Goal: Transaction & Acquisition: Book appointment/travel/reservation

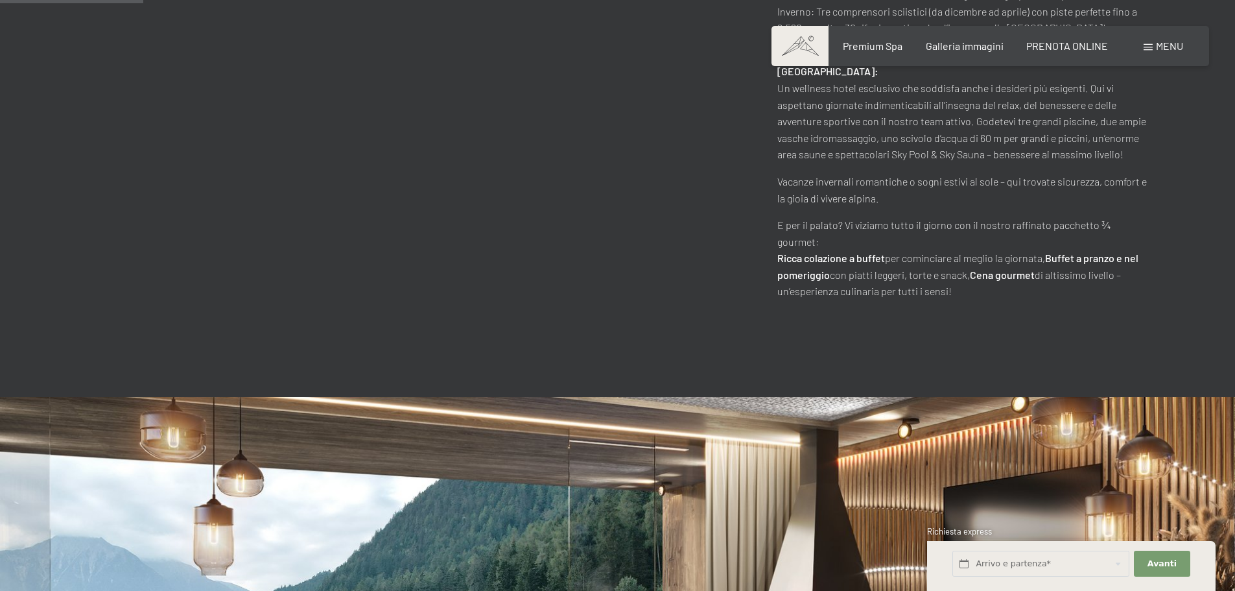
scroll to position [843, 0]
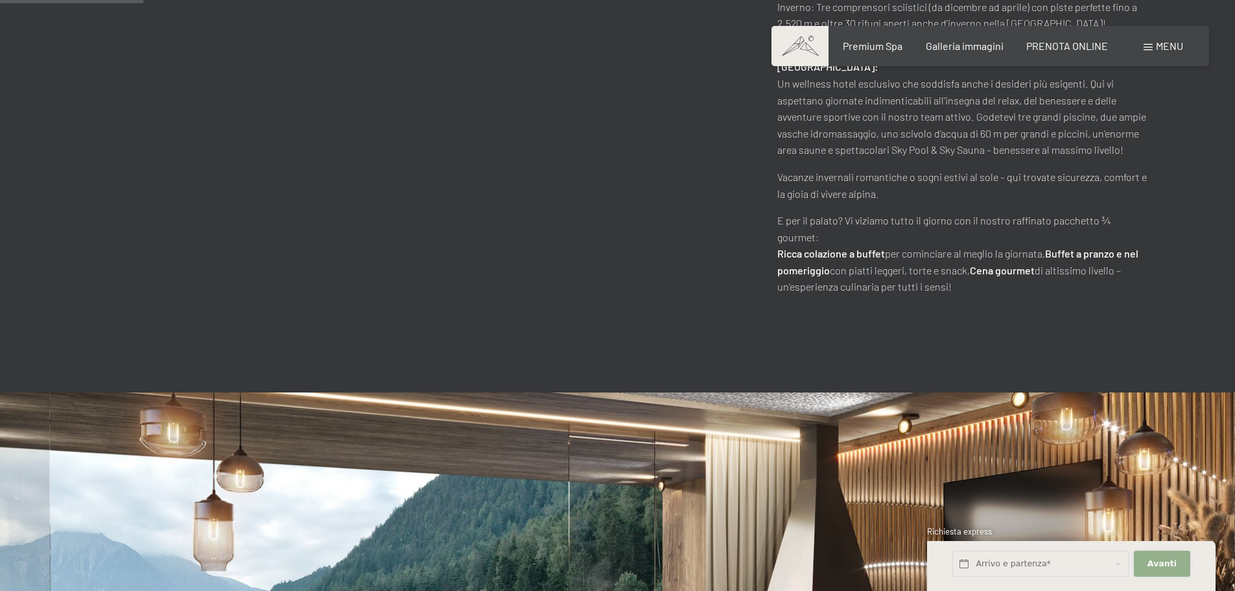
click at [1159, 574] on button "Avanti Nascondere i campi dell'indirizzo" at bounding box center [1162, 564] width 56 height 27
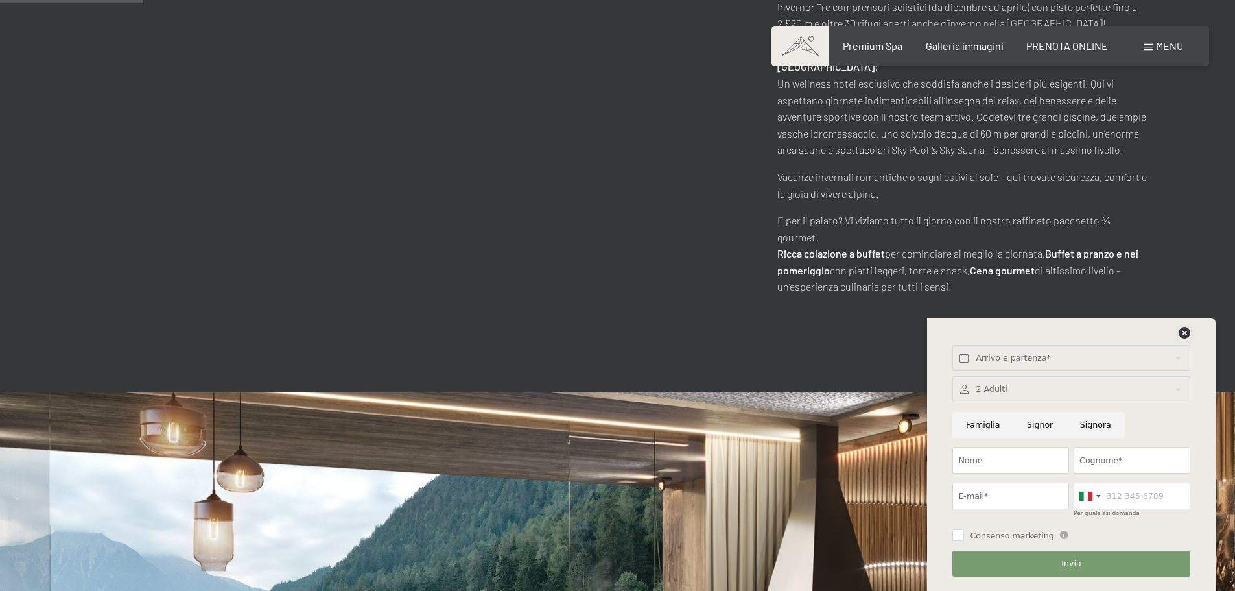
click at [1184, 332] on icon at bounding box center [1185, 333] width 12 height 12
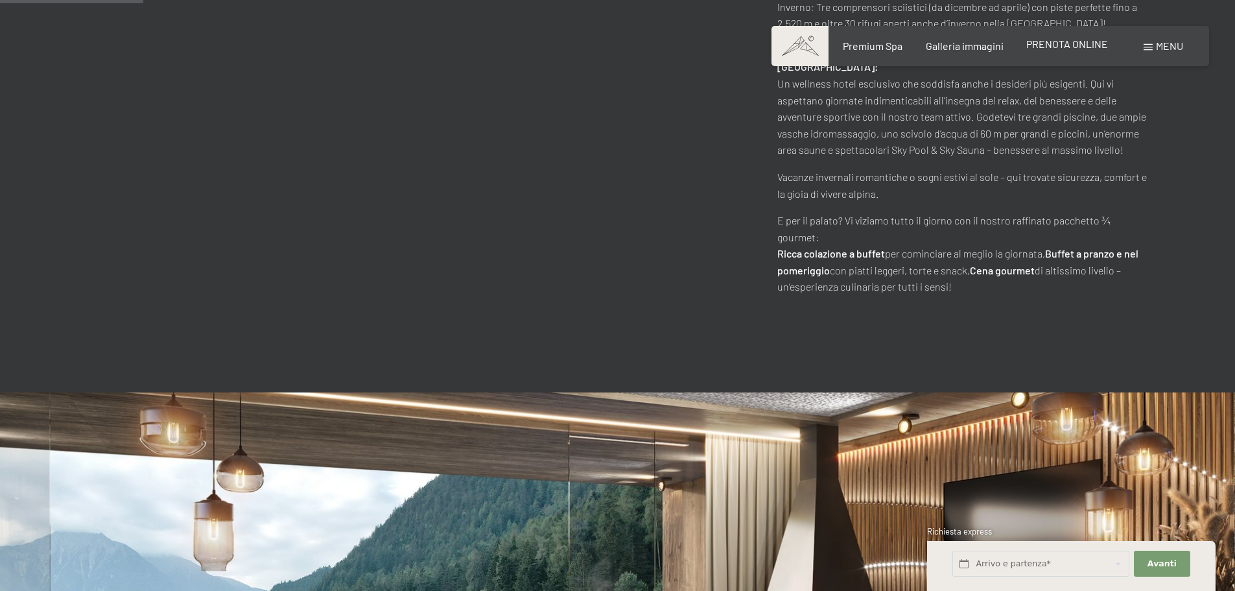
click at [1058, 45] on span "PRENOTA ONLINE" at bounding box center [1068, 44] width 82 height 12
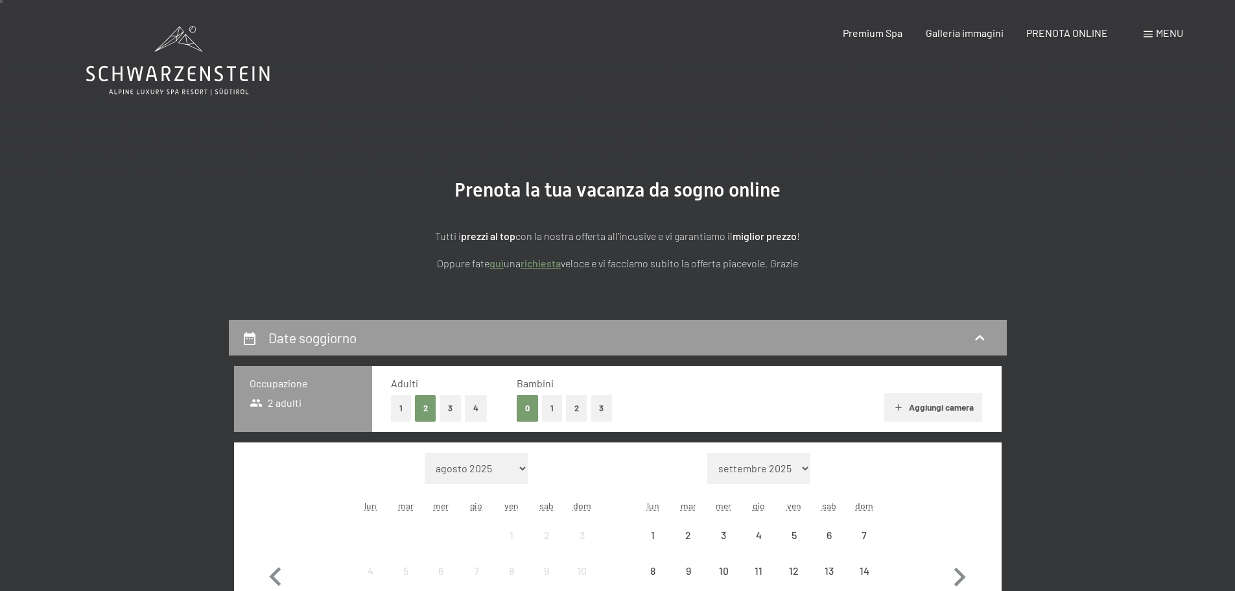
scroll to position [259, 0]
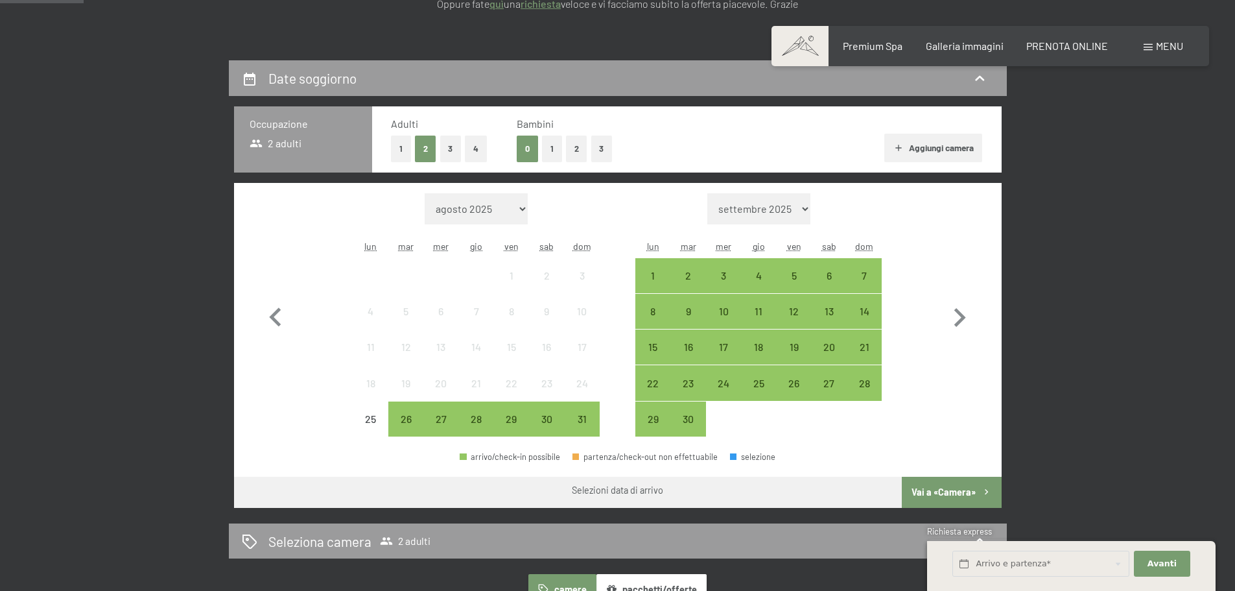
click at [804, 208] on select "[DATE] [DATE] [DATE] [DATE] [DATE] [DATE] [DATE] [DATE] [DATE] [DATE] [DATE] [D…" at bounding box center [759, 208] width 103 height 31
select select "[DATE]"
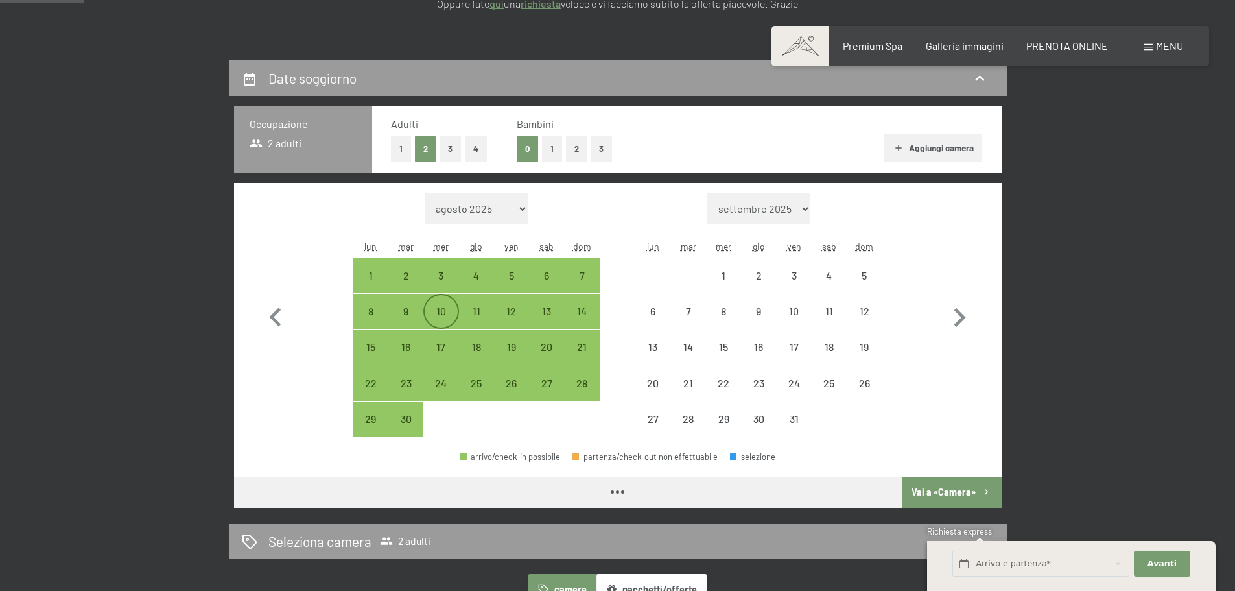
select select "[DATE]"
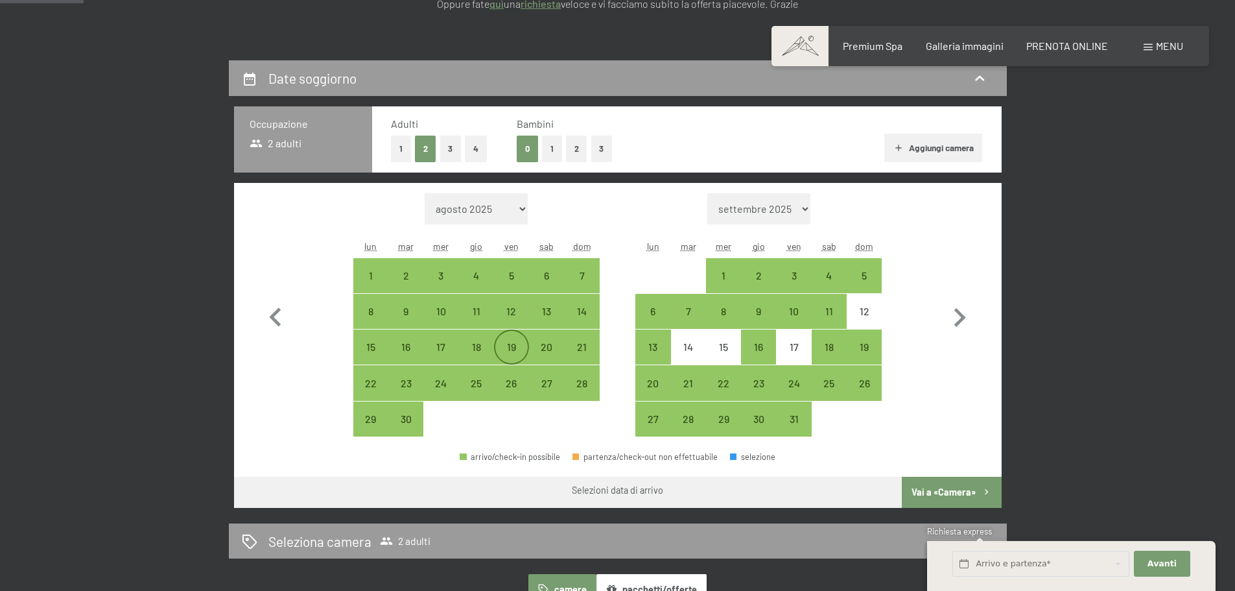
click at [518, 348] on div "19" at bounding box center [511, 358] width 32 height 32
select select "[DATE]"
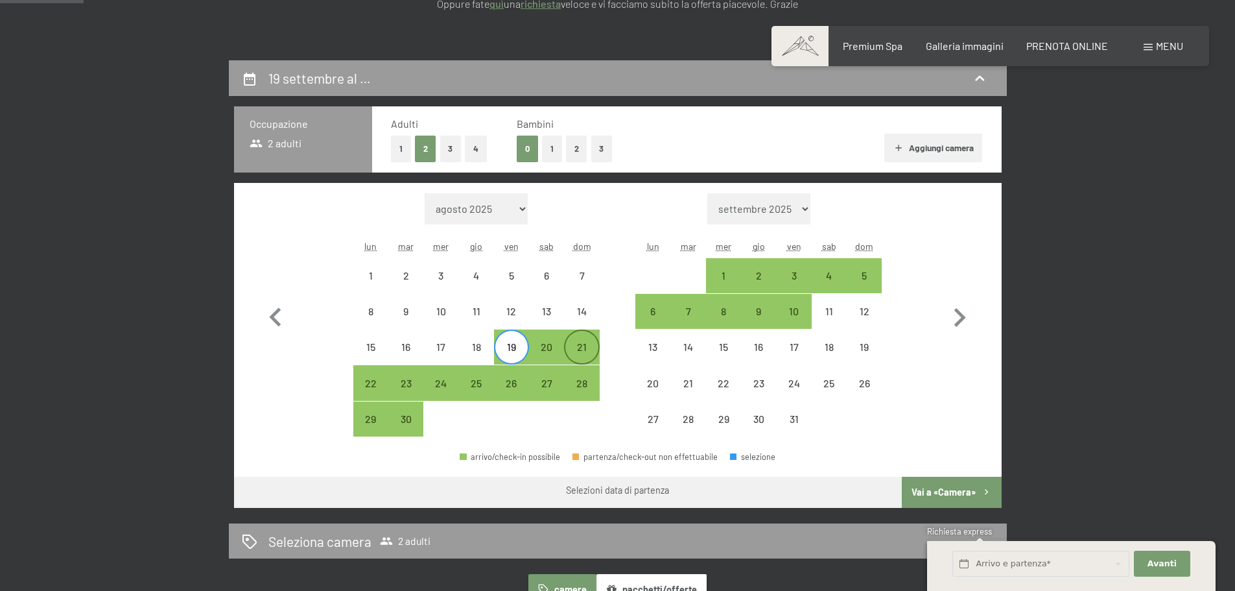
click at [582, 352] on div "21" at bounding box center [582, 358] width 32 height 32
select select "[DATE]"
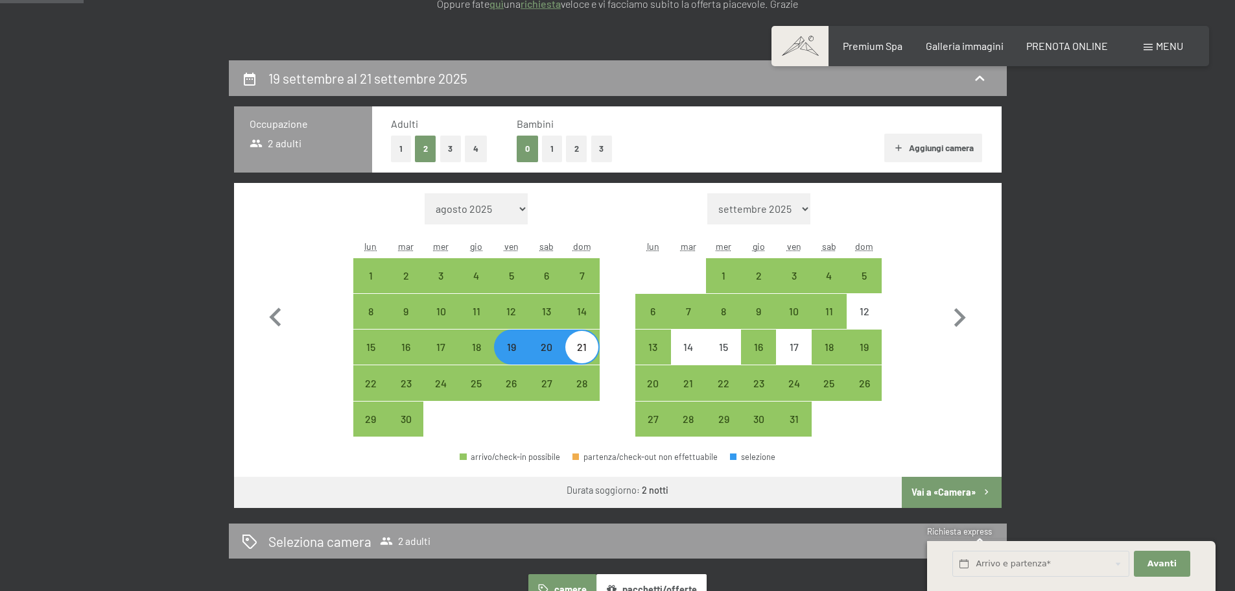
click at [942, 497] on button "Vai a «Camera»" at bounding box center [951, 492] width 99 height 31
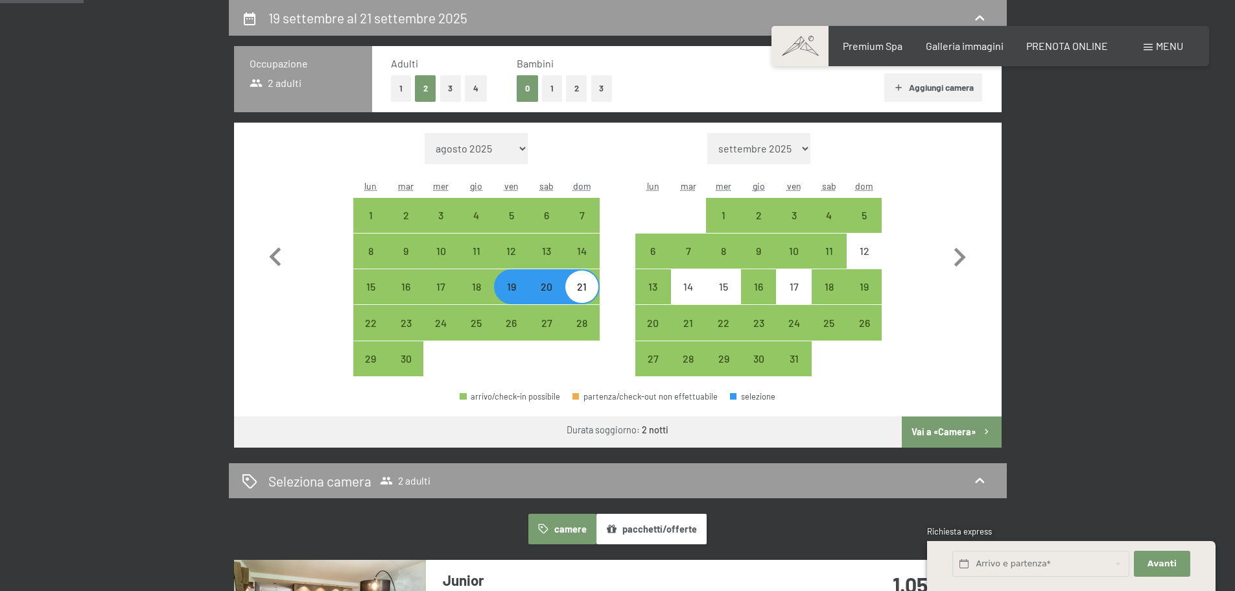
select select "[DATE]"
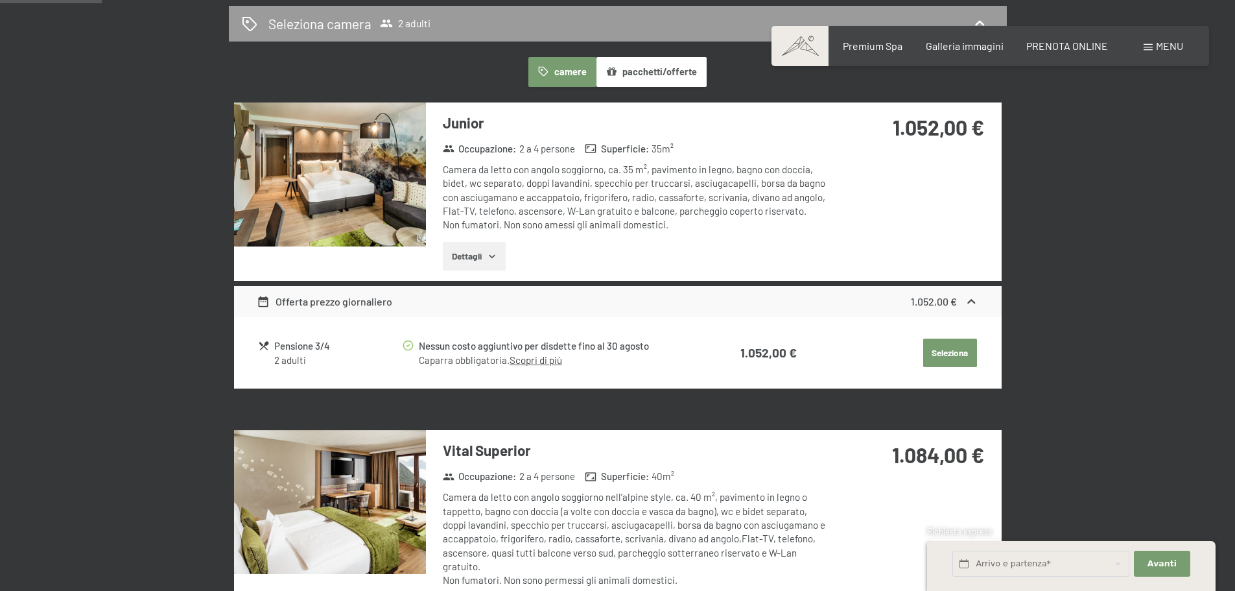
scroll to position [389, 0]
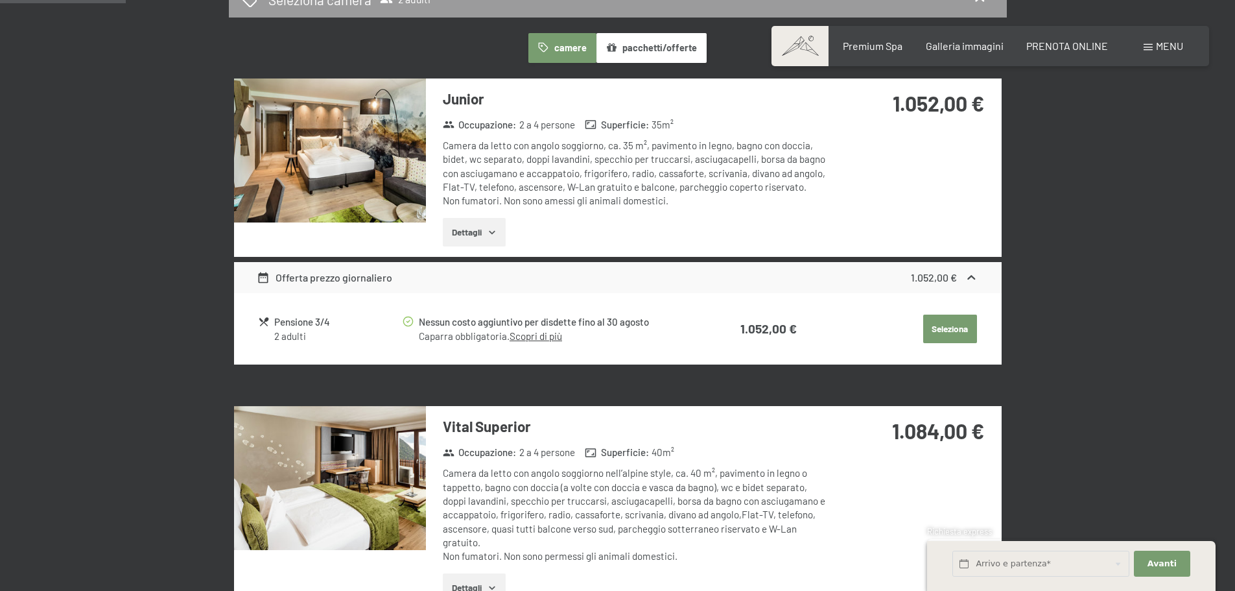
click at [490, 230] on icon "button" at bounding box center [492, 232] width 10 height 10
